Goal: Transaction & Acquisition: Purchase product/service

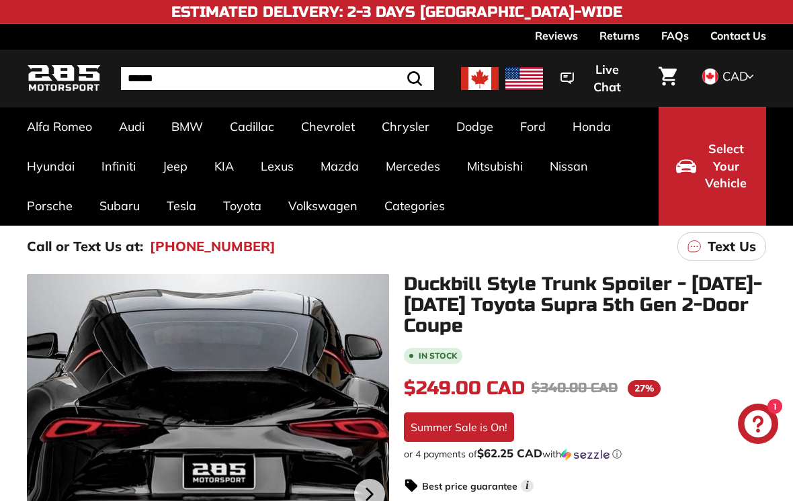
click at [735, 83] on span "CAD" at bounding box center [735, 76] width 26 height 15
click at [36, 255] on p "Call or Text Us at:" at bounding box center [85, 246] width 116 height 20
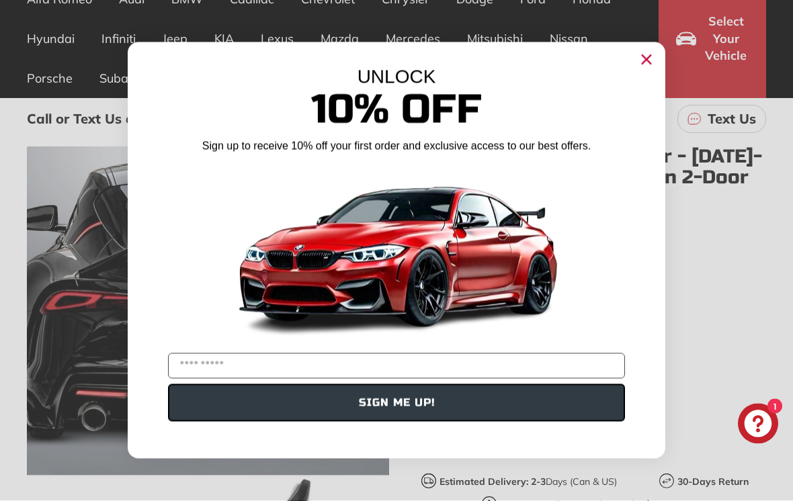
scroll to position [140, 0]
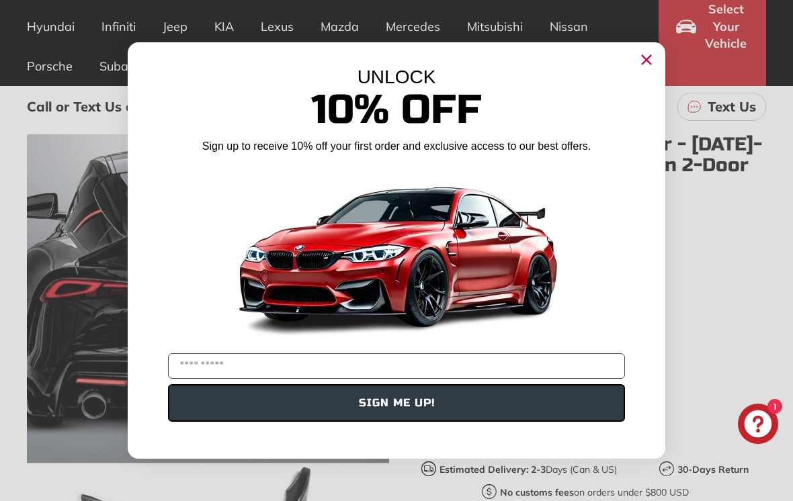
click at [632, 72] on div "UNLOCK 10% Off Sign up to receive 10% off your first order and exclusive access…" at bounding box center [396, 243] width 537 height 403
click at [650, 64] on icon "Close dialog" at bounding box center [646, 60] width 9 height 9
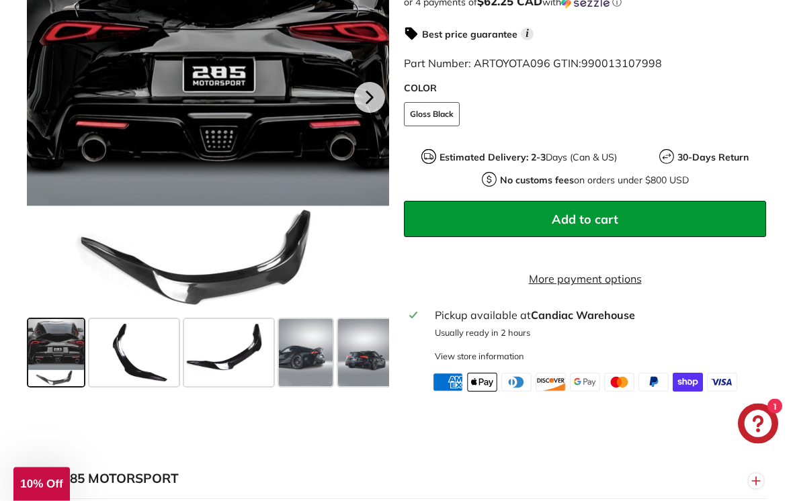
scroll to position [455, 0]
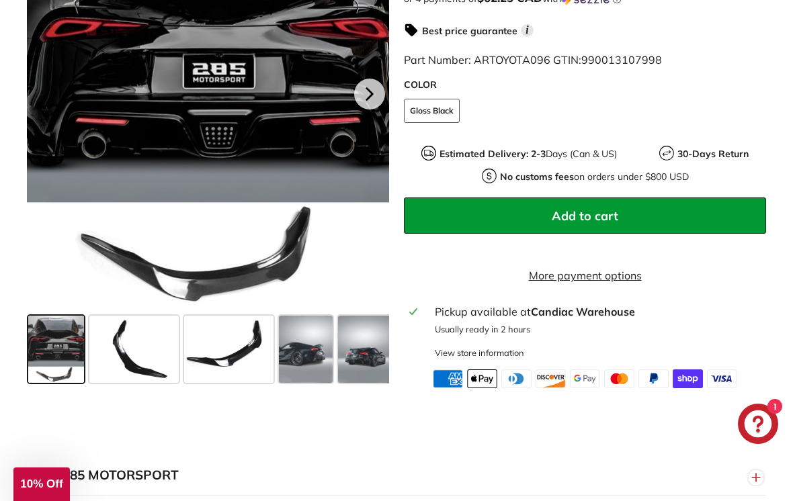
click at [47, 358] on span at bounding box center [56, 349] width 56 height 67
click at [126, 353] on span at bounding box center [133, 349] width 89 height 67
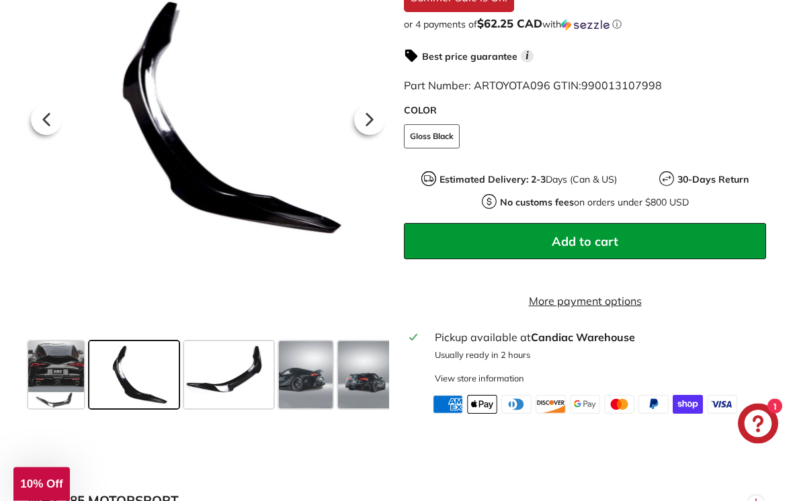
scroll to position [406, 0]
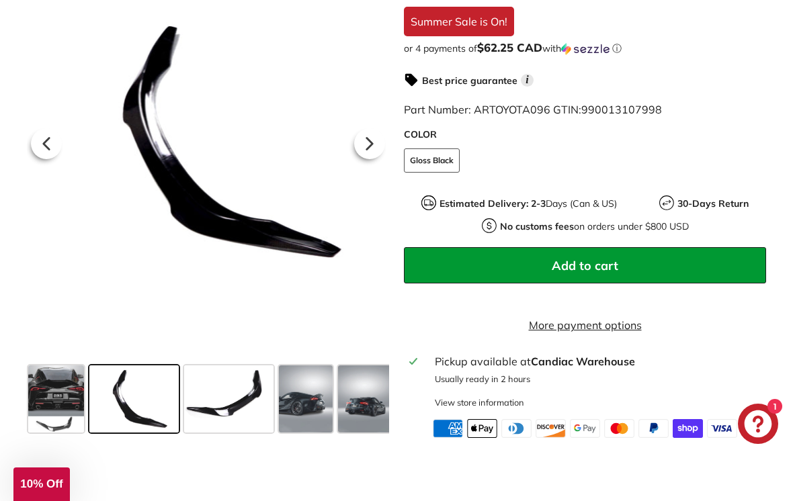
click at [234, 414] on span at bounding box center [228, 398] width 89 height 67
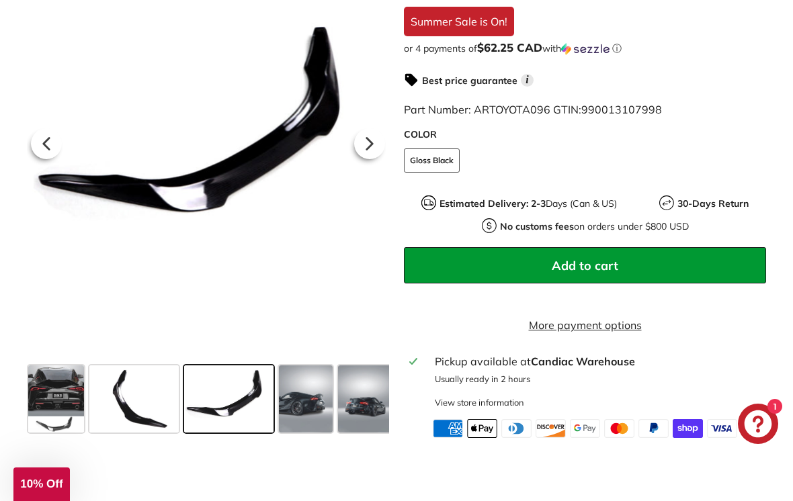
click at [310, 416] on span at bounding box center [306, 398] width 54 height 67
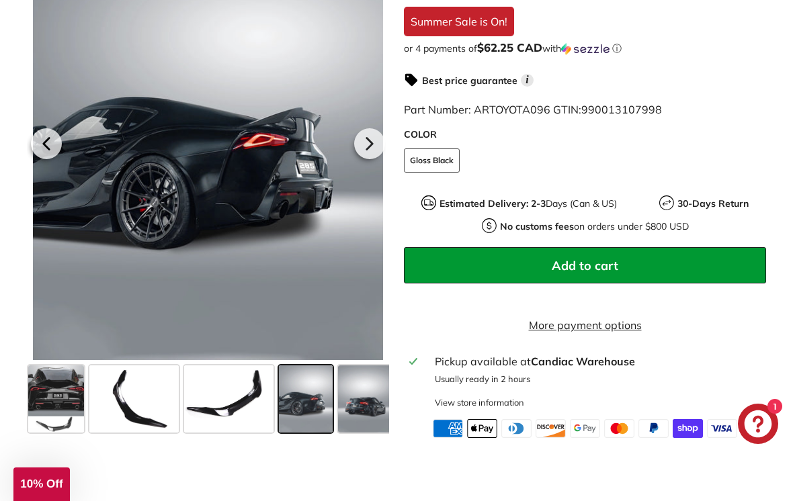
click at [367, 408] on span at bounding box center [365, 398] width 54 height 67
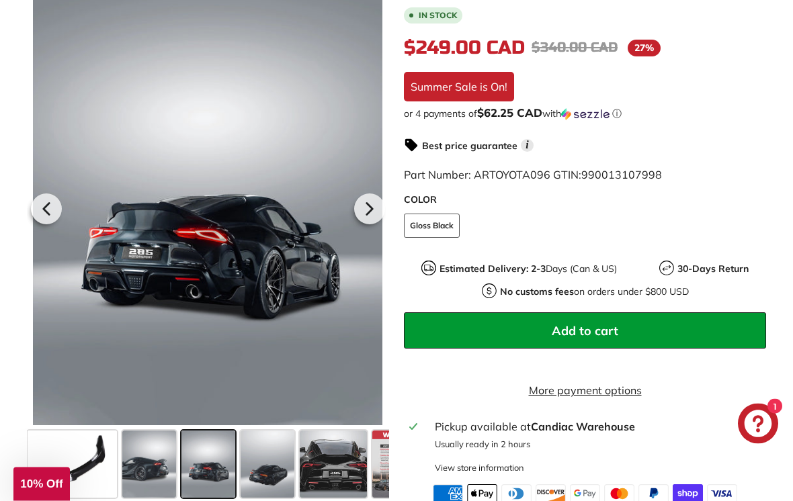
scroll to position [341, 0]
click at [352, 222] on div at bounding box center [369, 209] width 39 height 38
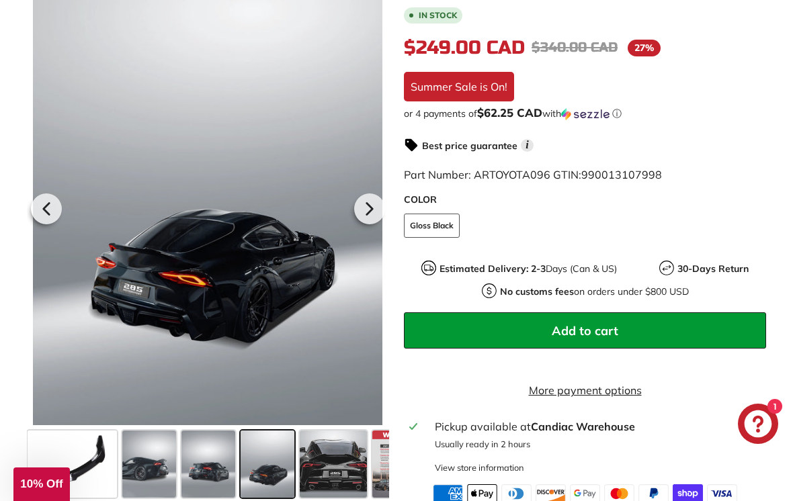
click at [357, 216] on icon at bounding box center [369, 208] width 31 height 31
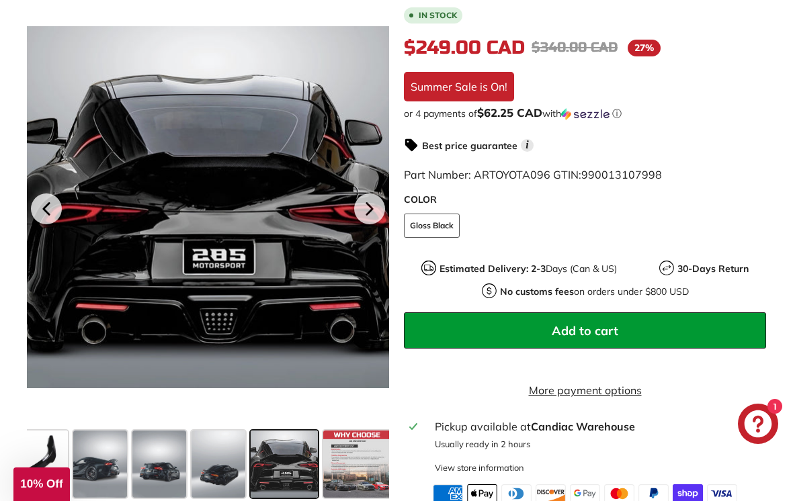
scroll to position [0, 210]
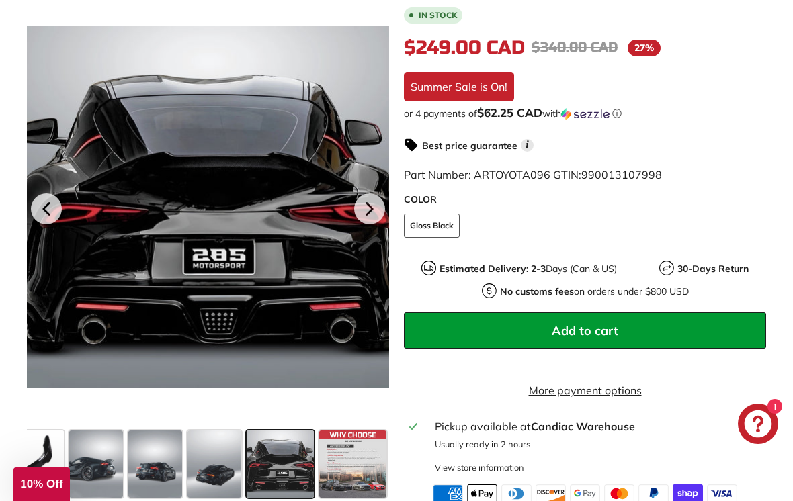
click at [356, 220] on icon at bounding box center [369, 208] width 31 height 31
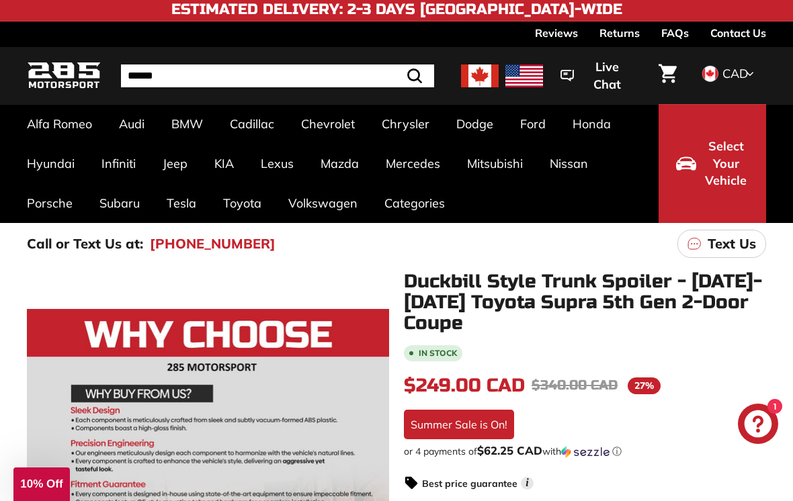
scroll to position [0, 0]
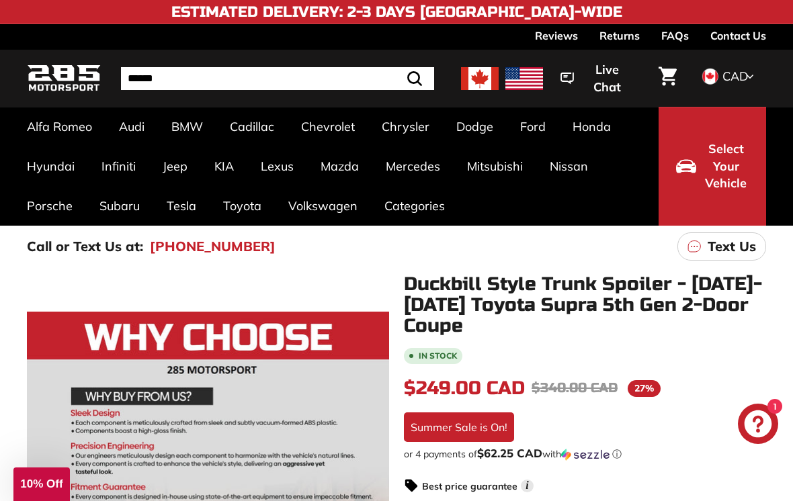
click at [751, 32] on link "Contact Us" at bounding box center [738, 35] width 56 height 23
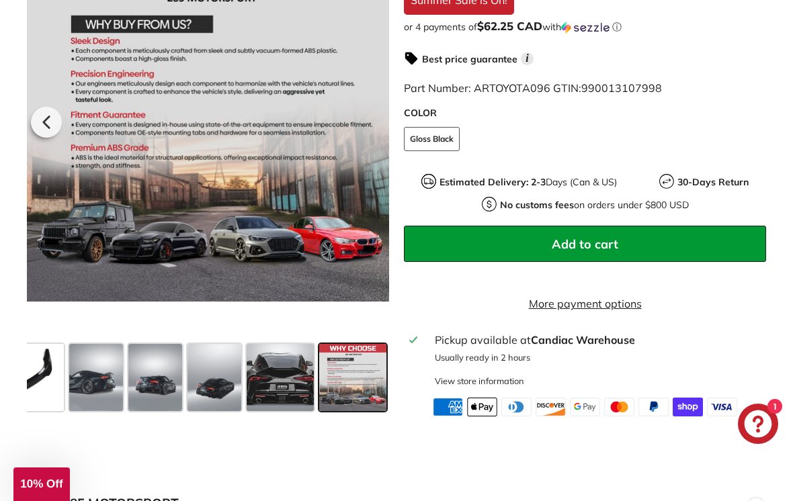
scroll to position [430, 0]
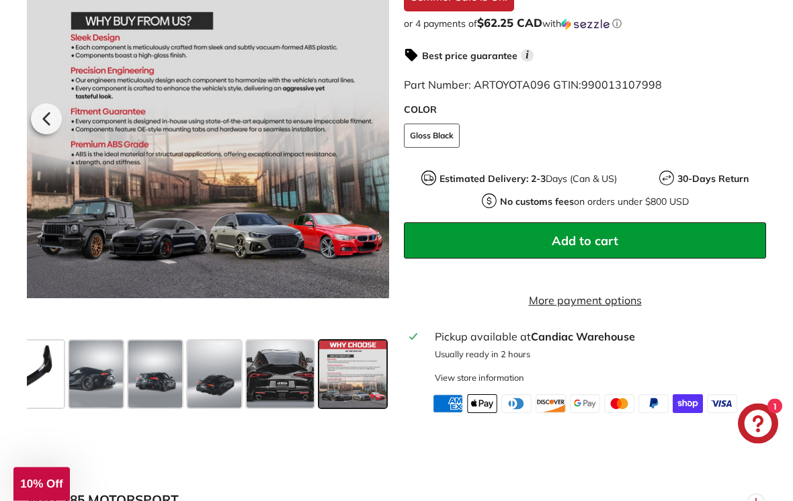
click at [109, 400] on span at bounding box center [96, 374] width 54 height 67
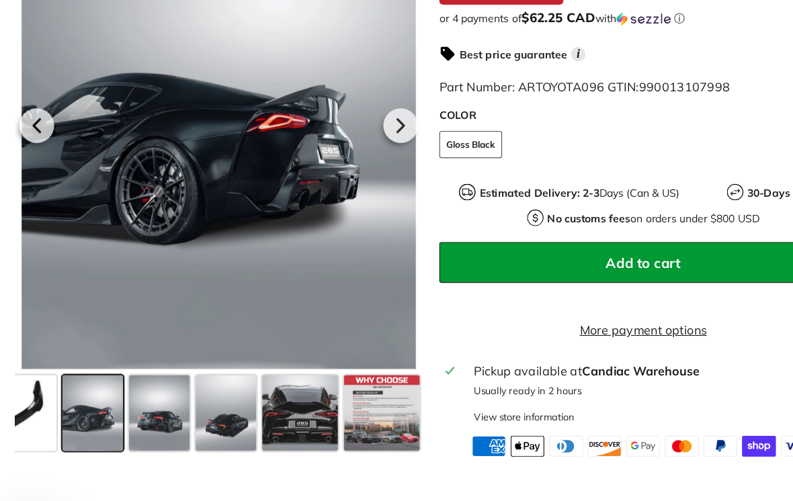
scroll to position [433, 0]
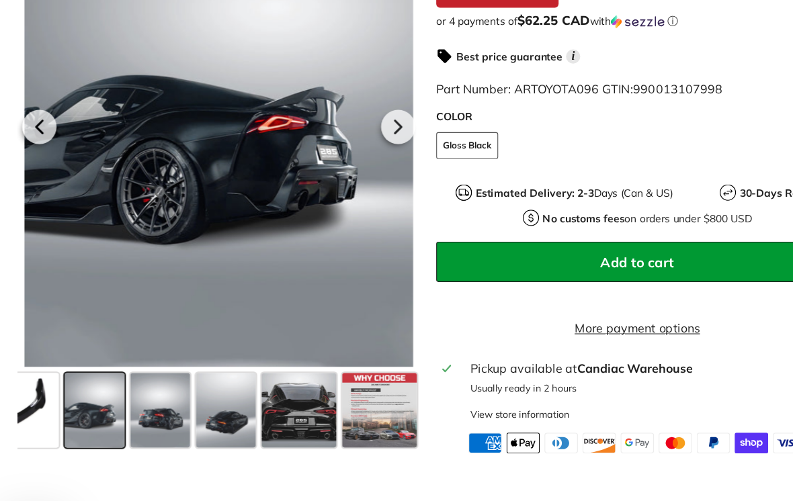
click at [354, 122] on icon at bounding box center [369, 116] width 31 height 31
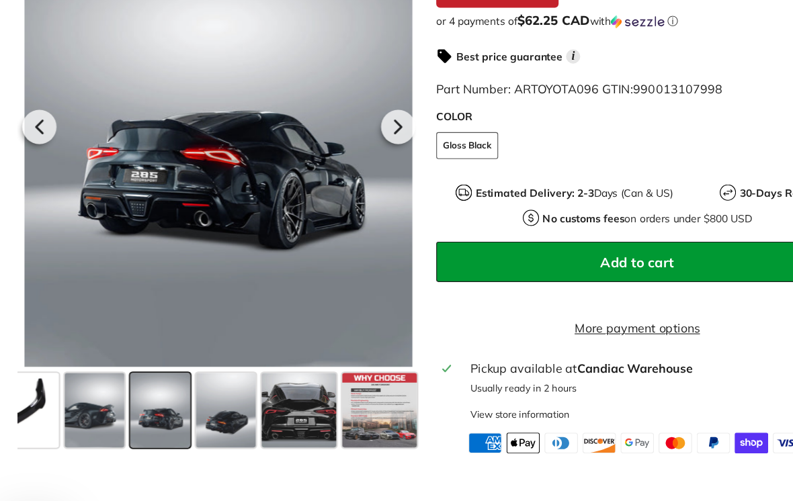
click at [354, 122] on icon at bounding box center [369, 116] width 31 height 31
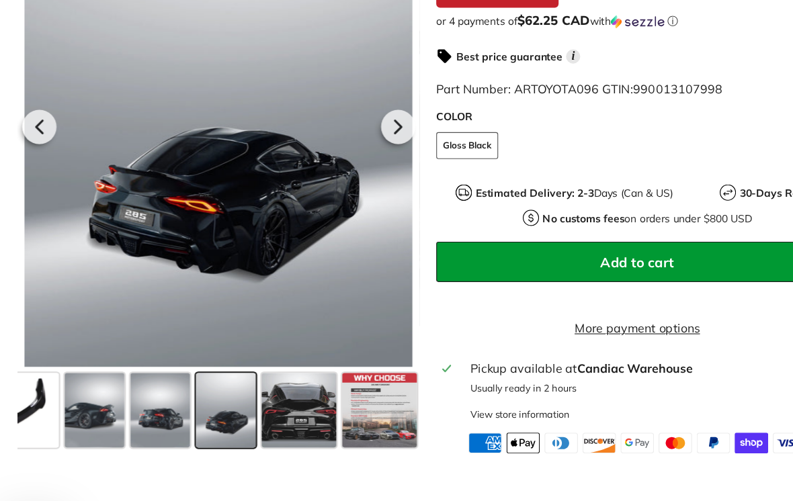
click at [367, 122] on icon at bounding box center [369, 116] width 5 height 11
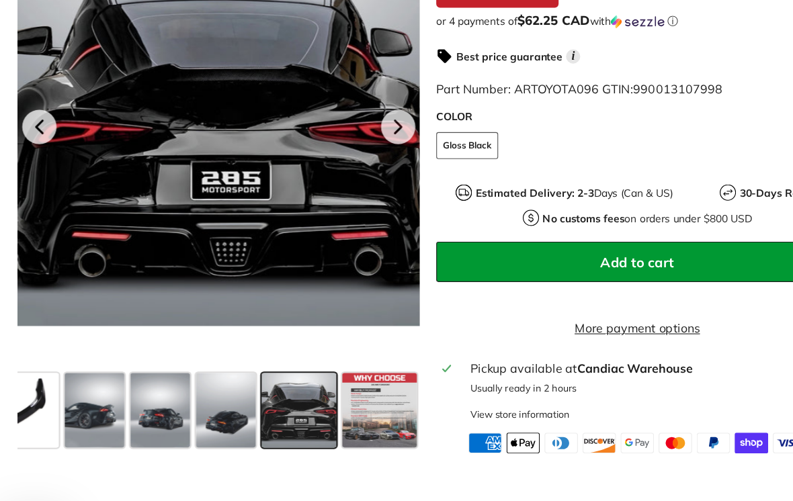
click at [354, 128] on icon at bounding box center [369, 116] width 31 height 31
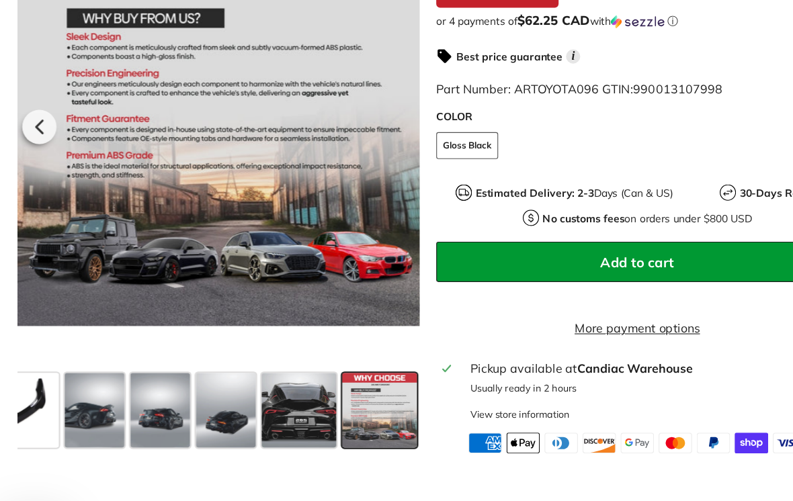
click at [31, 120] on icon at bounding box center [46, 116] width 31 height 31
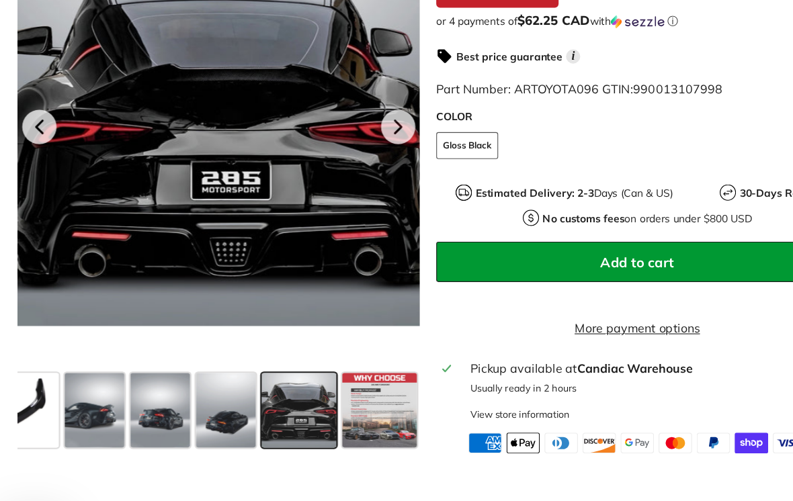
click at [44, 122] on icon at bounding box center [46, 116] width 5 height 11
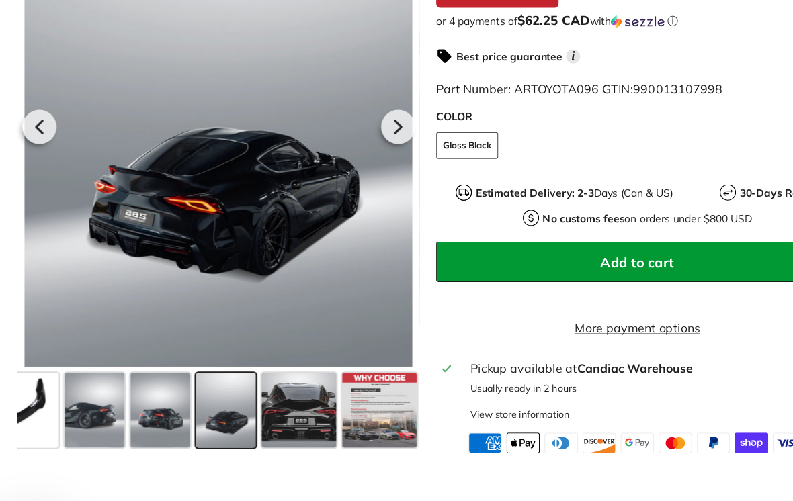
click at [31, 124] on icon at bounding box center [46, 116] width 31 height 31
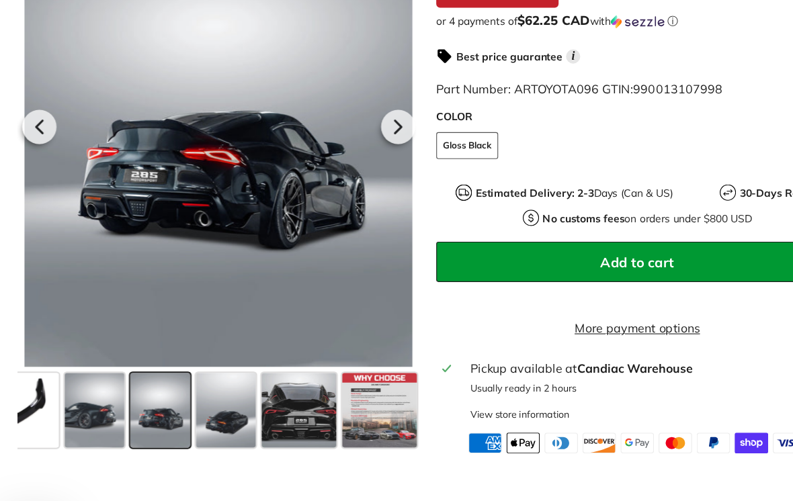
click at [34, 122] on icon at bounding box center [46, 116] width 31 height 31
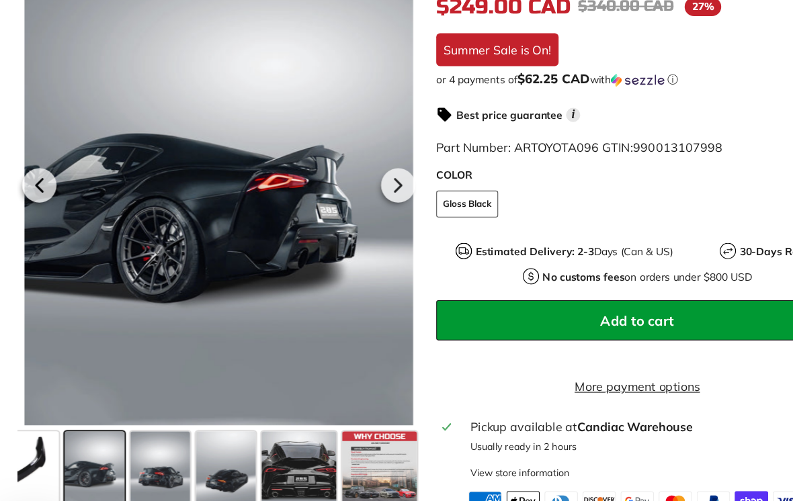
scroll to position [382, 0]
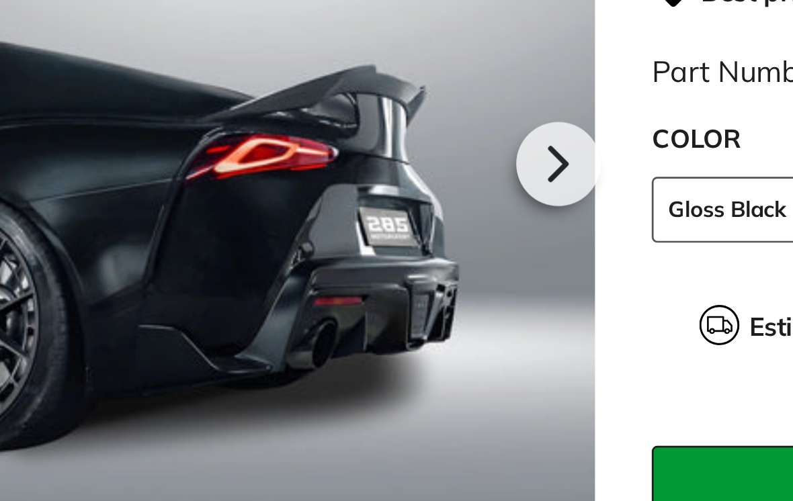
click at [367, 163] on icon at bounding box center [369, 168] width 5 height 11
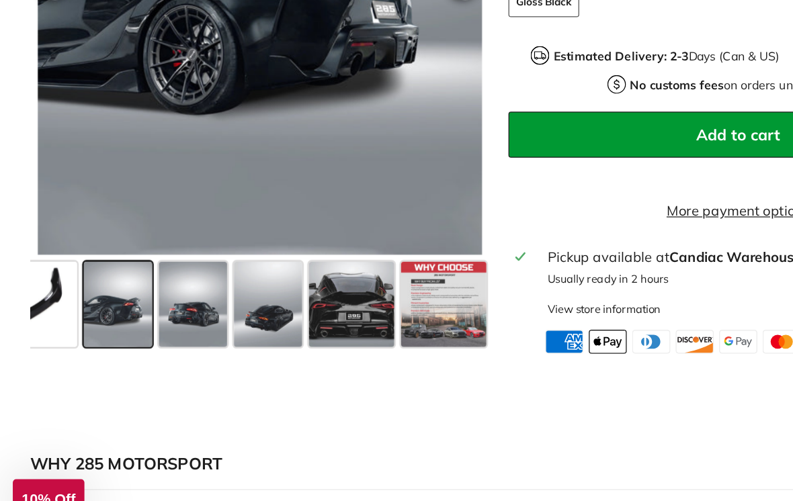
scroll to position [477, 0]
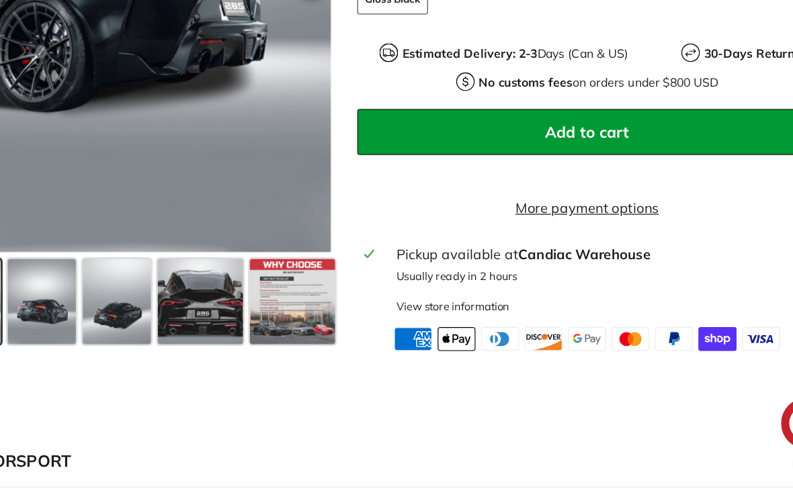
click at [319, 294] on span at bounding box center [352, 327] width 67 height 67
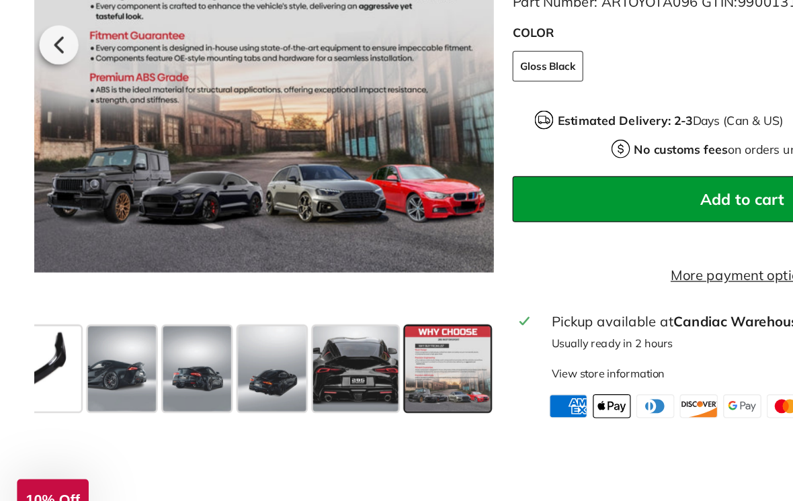
scroll to position [431, 0]
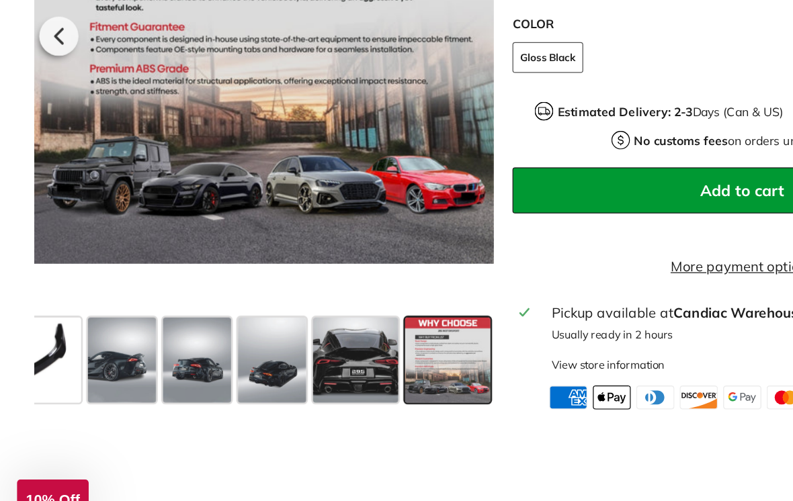
click at [283, 340] on span at bounding box center [280, 373] width 67 height 67
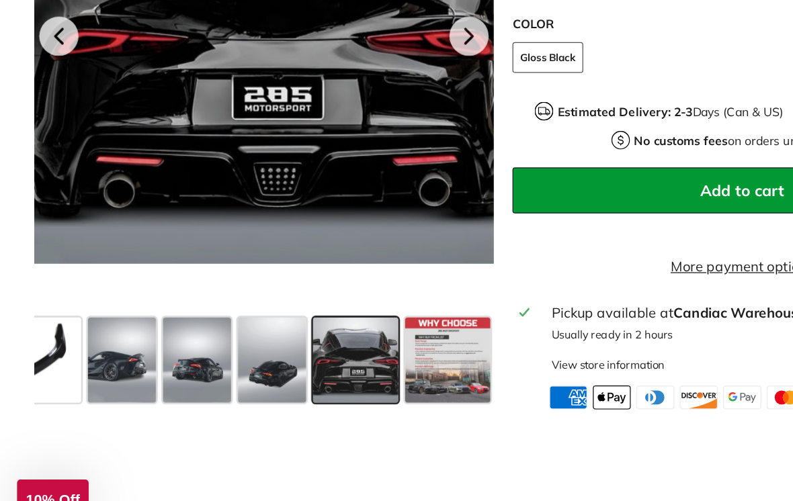
click at [222, 340] on span at bounding box center [214, 373] width 54 height 67
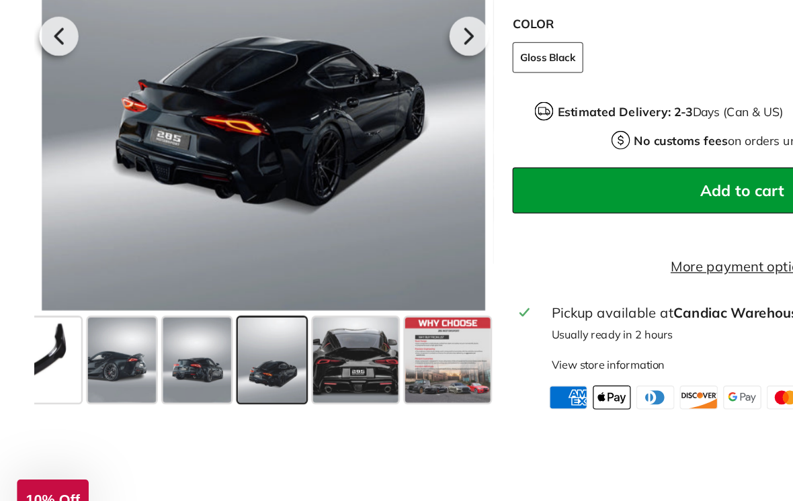
click at [167, 340] on span at bounding box center [155, 373] width 54 height 67
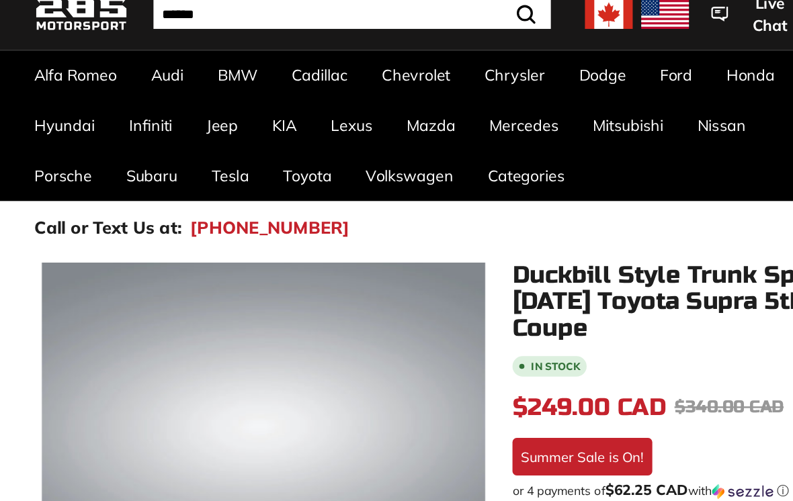
scroll to position [0, 0]
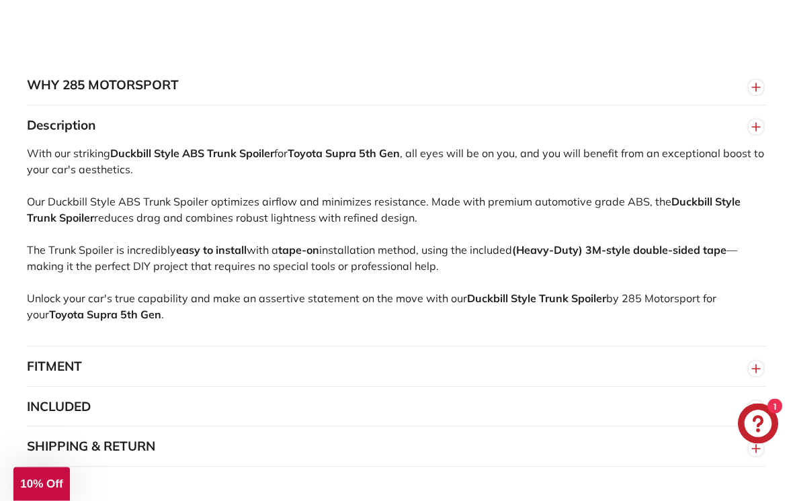
scroll to position [846, 0]
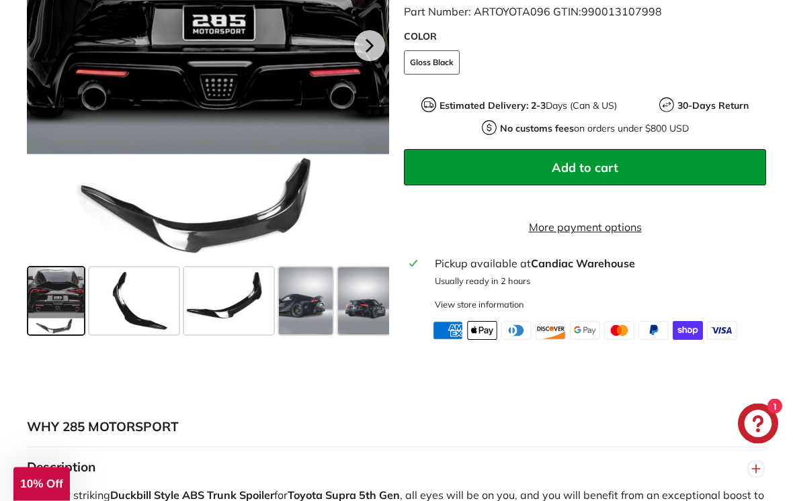
click at [73, 210] on div at bounding box center [208, 44] width 362 height 437
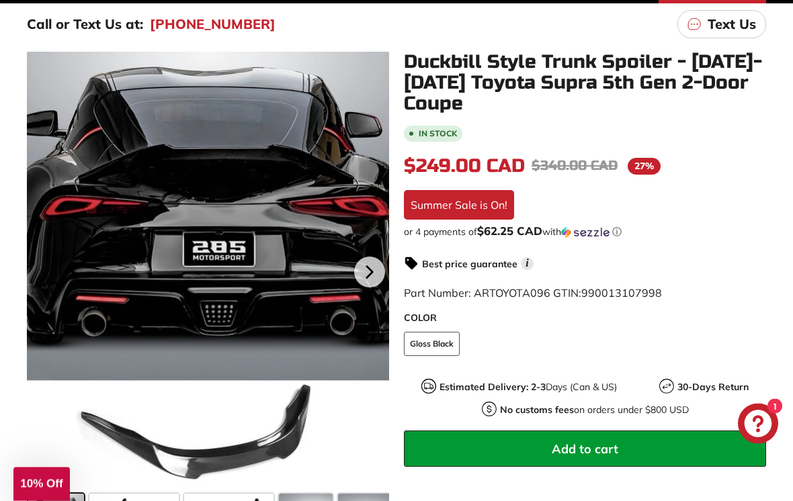
scroll to position [222, 0]
click at [422, 315] on label "COLOR" at bounding box center [585, 318] width 362 height 14
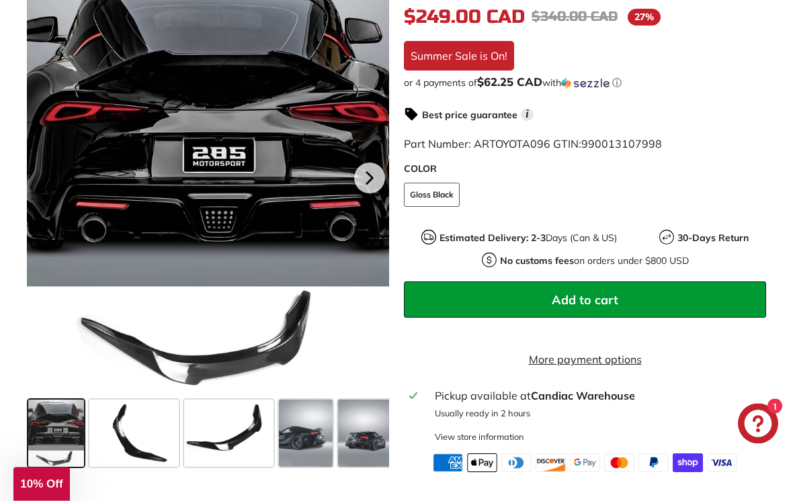
scroll to position [371, 0]
click at [105, 198] on div at bounding box center [208, 176] width 362 height 437
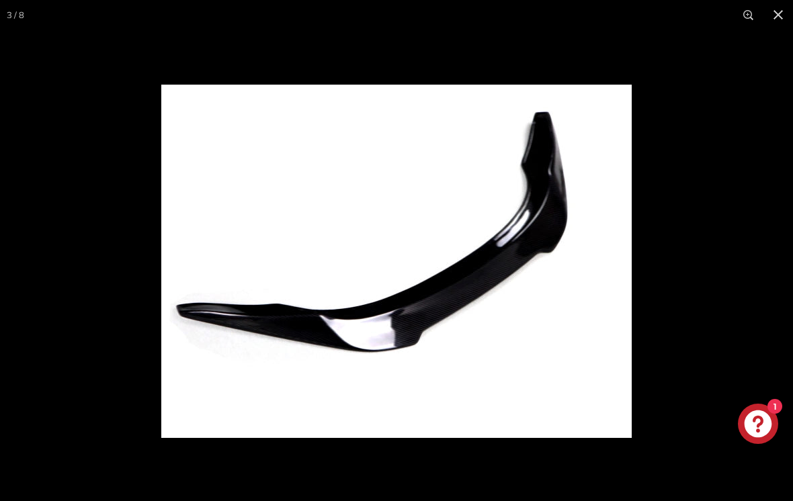
click at [637, 200] on div "3 / 8" at bounding box center [396, 250] width 793 height 501
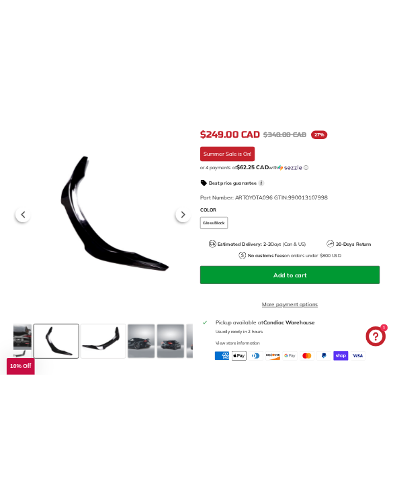
scroll to position [864, 0]
